Goal: Transaction & Acquisition: Purchase product/service

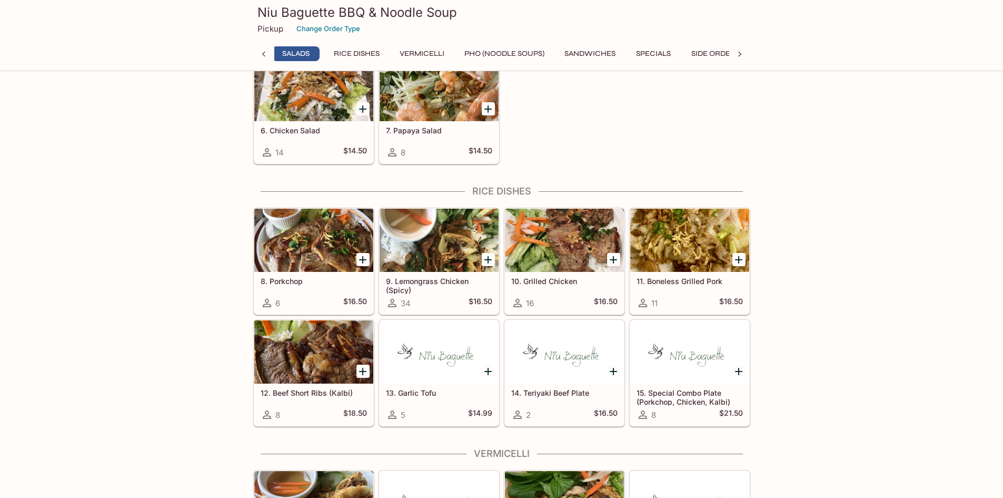
scroll to position [0, 70]
click at [319, 236] on div at bounding box center [313, 239] width 119 height 63
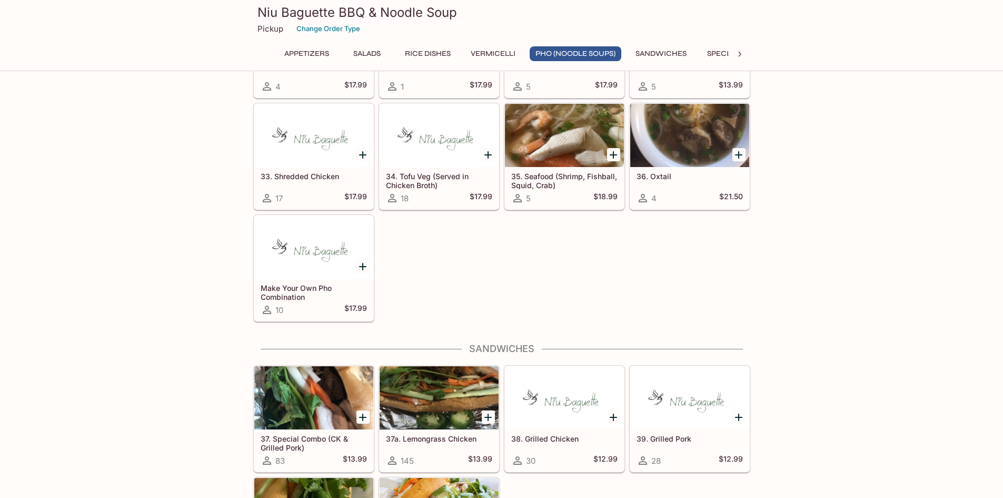
scroll to position [1421, 0]
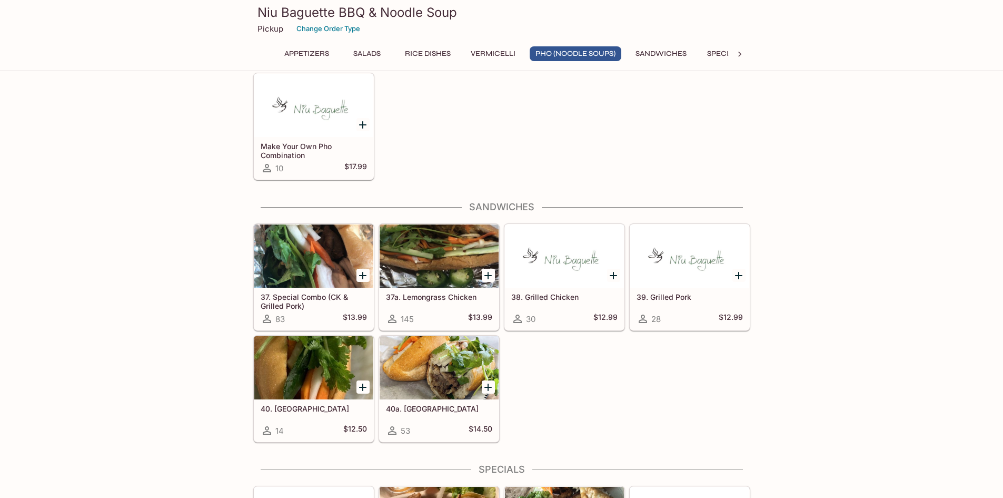
drag, startPoint x: 296, startPoint y: 255, endPoint x: 303, endPoint y: 255, distance: 7.4
click at [296, 255] on div at bounding box center [313, 255] width 119 height 63
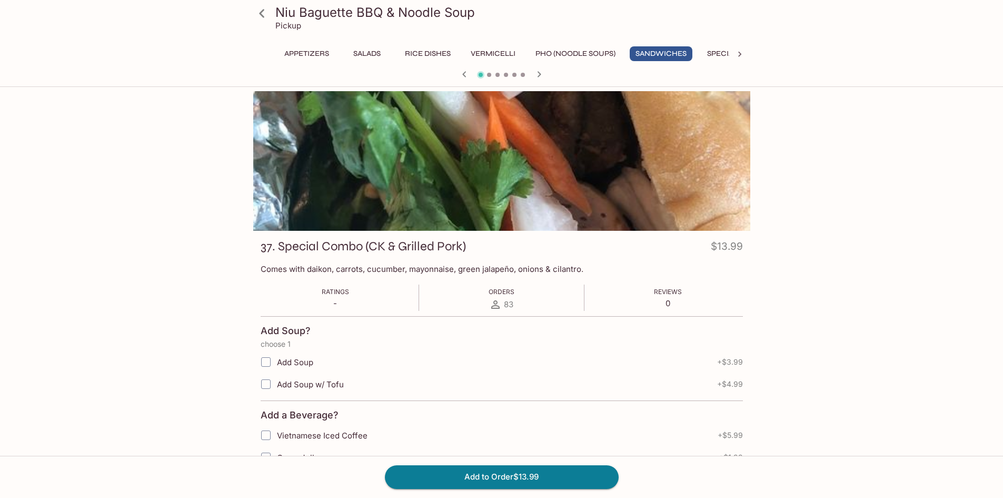
click at [256, 14] on icon at bounding box center [262, 13] width 18 height 18
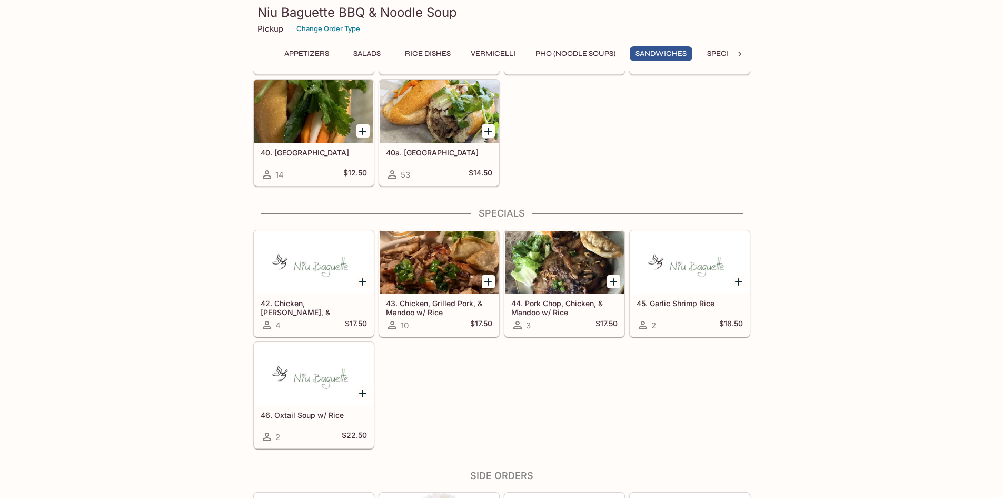
scroll to position [1527, 0]
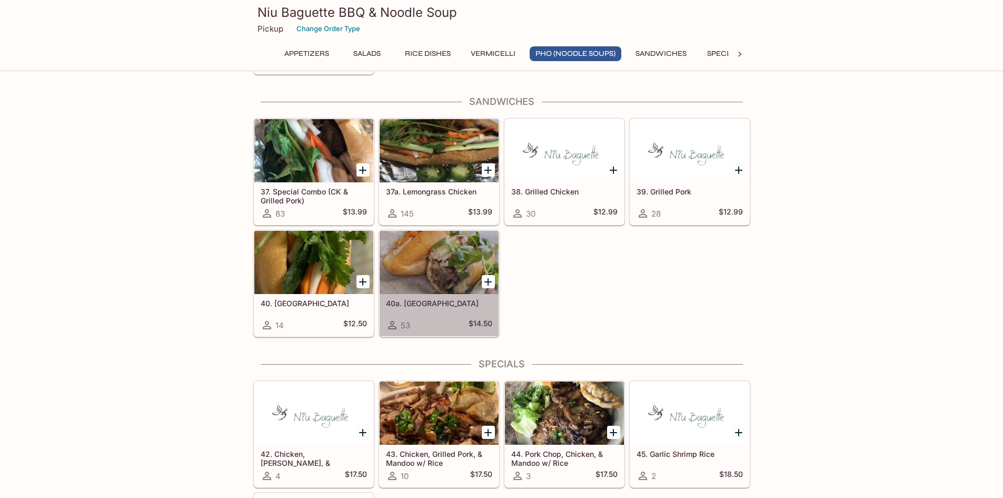
click at [435, 258] on div at bounding box center [439, 262] width 119 height 63
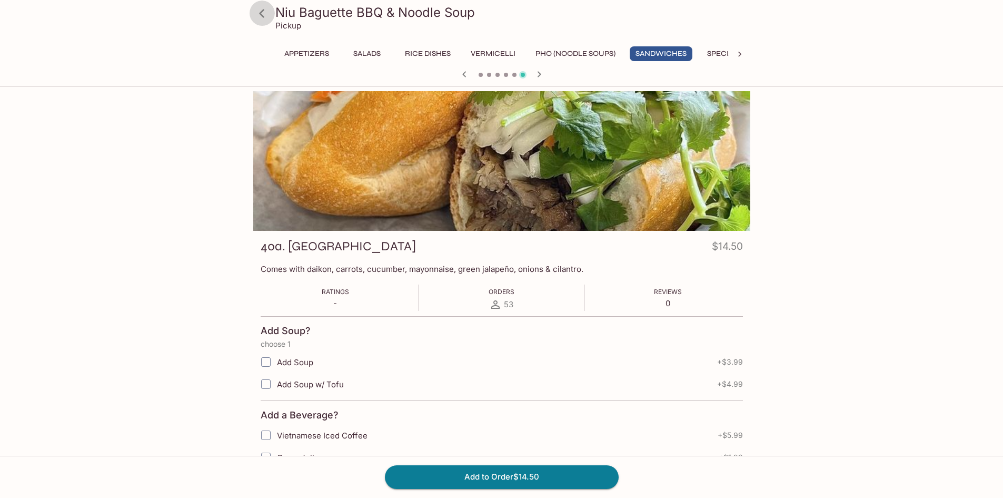
click at [262, 10] on icon at bounding box center [261, 13] width 5 height 8
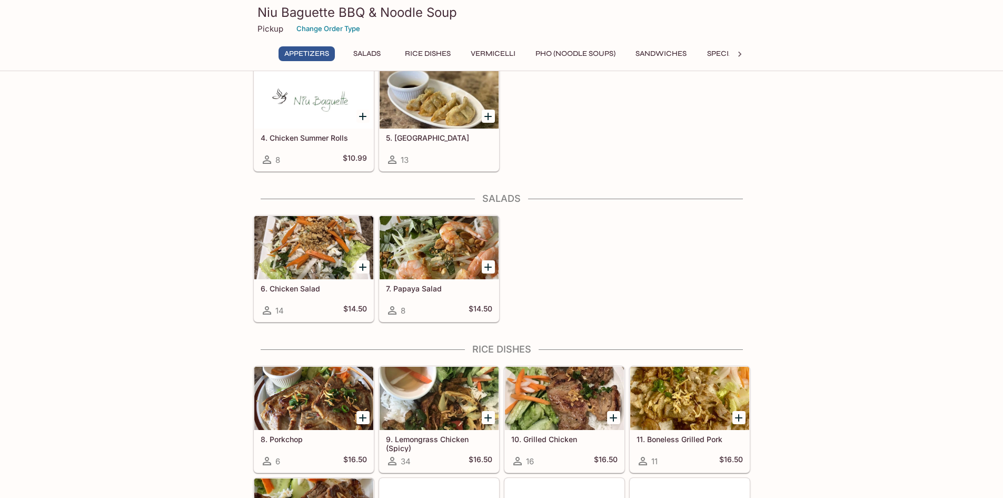
scroll to position [211, 0]
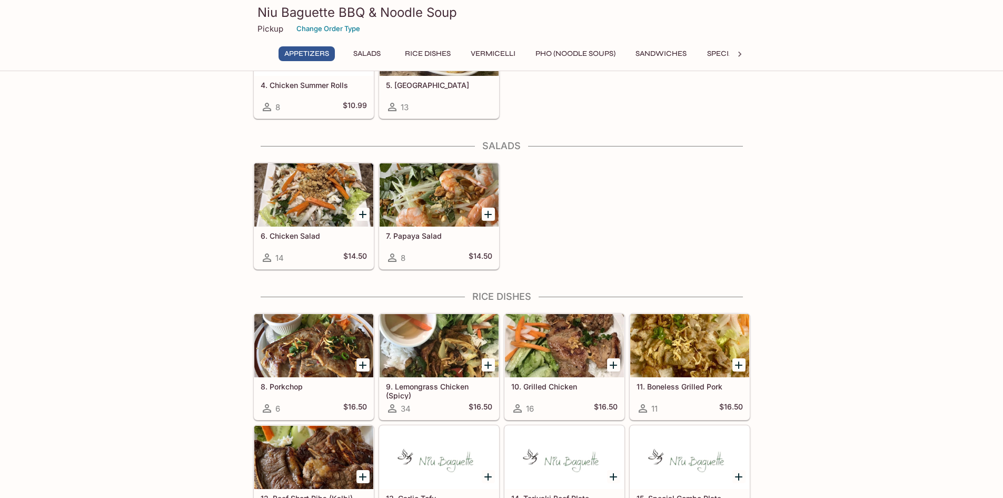
click at [712, 230] on div "6. Chicken Salad 14 $14.50 7. Papaya Salad 8 $14.50" at bounding box center [499, 214] width 501 height 112
